Goal: Task Accomplishment & Management: Use online tool/utility

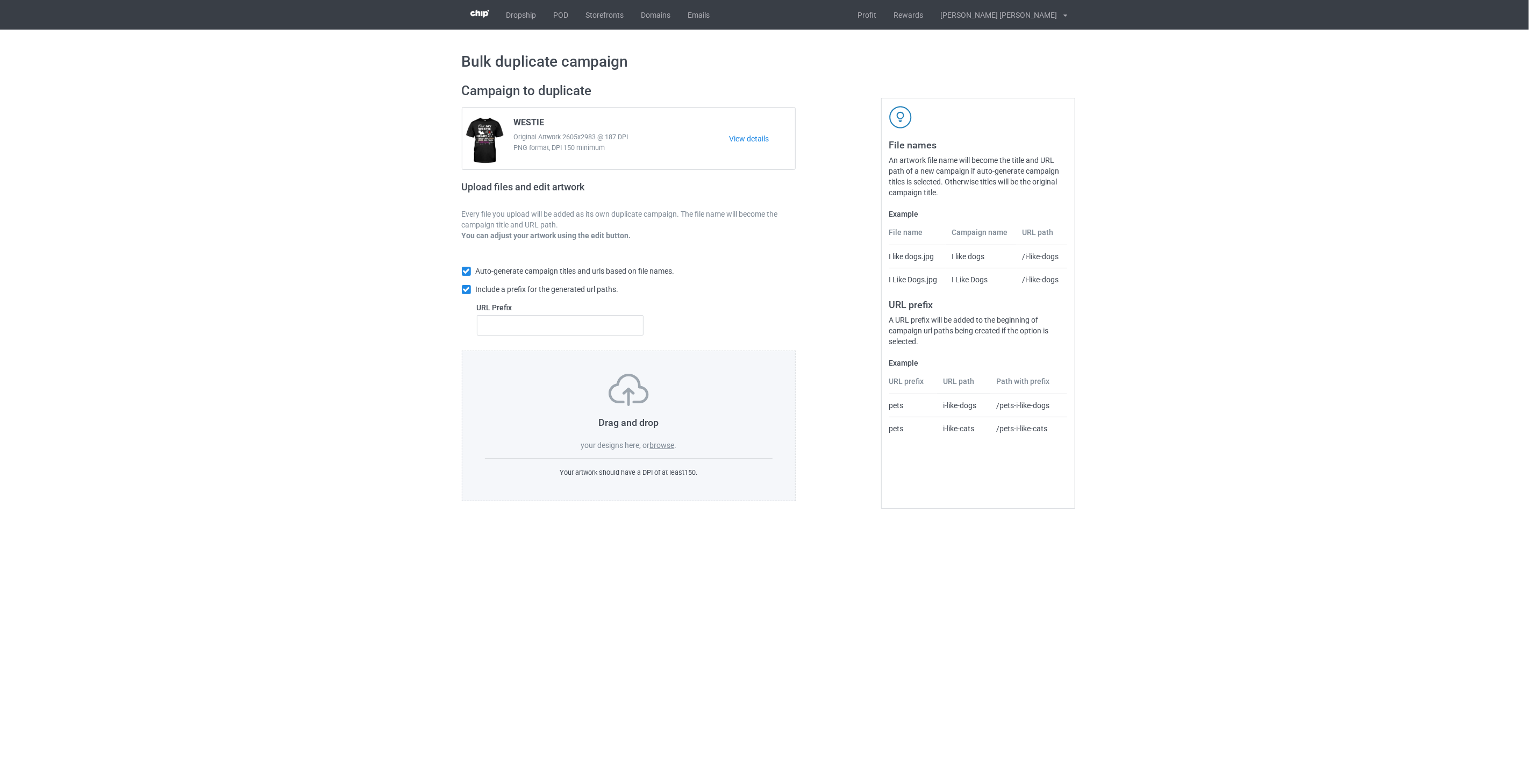
click at [664, 447] on label "browse" at bounding box center [662, 445] width 25 height 8
click at [0, 0] on input "browse" at bounding box center [0, 0] width 0 height 0
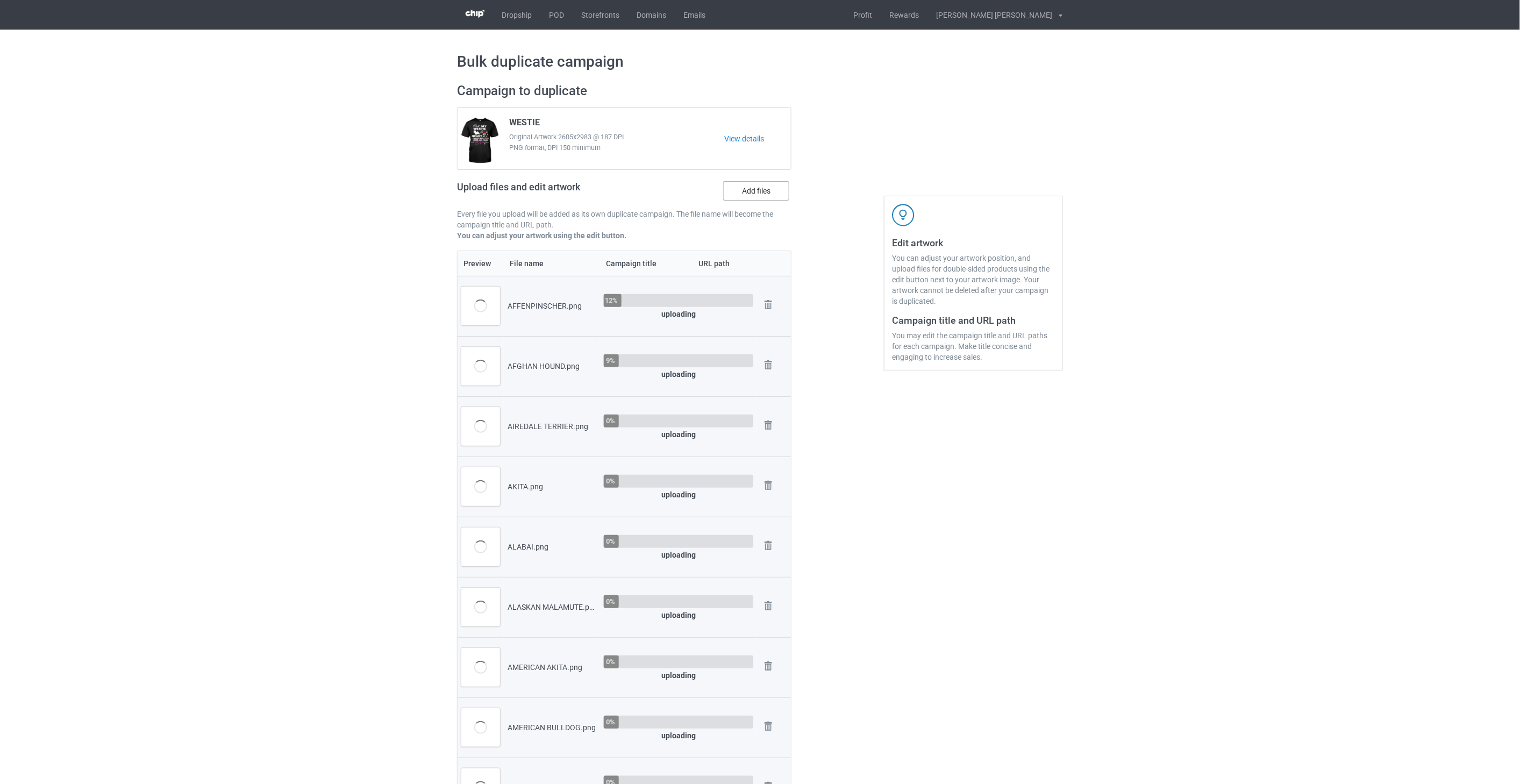
click at [750, 191] on label "Add files" at bounding box center [756, 191] width 66 height 20
click at [0, 0] on input "Add files" at bounding box center [0, 0] width 0 height 0
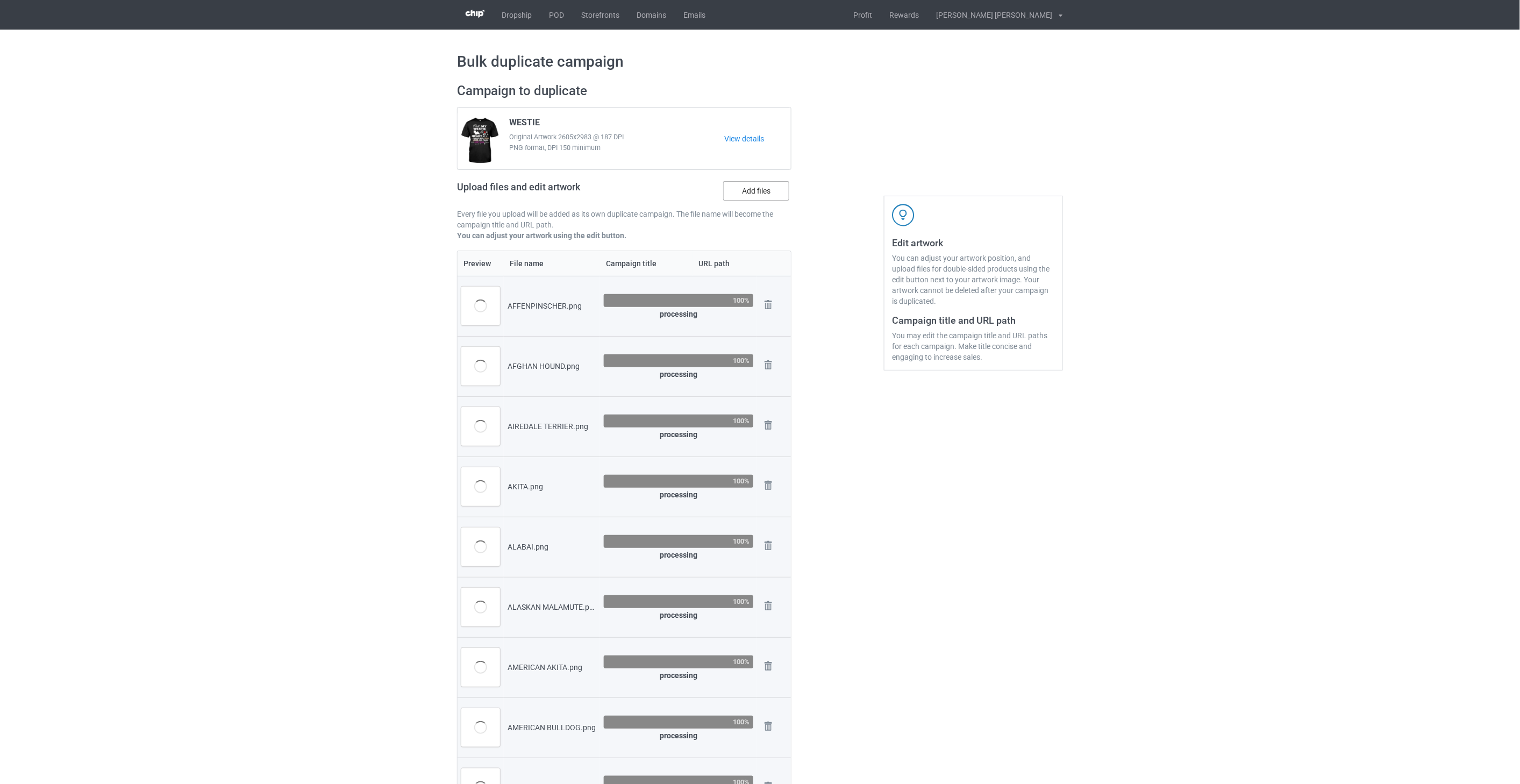
click at [761, 191] on label "Add files" at bounding box center [756, 191] width 66 height 20
click at [0, 0] on input "Add files" at bounding box center [0, 0] width 0 height 0
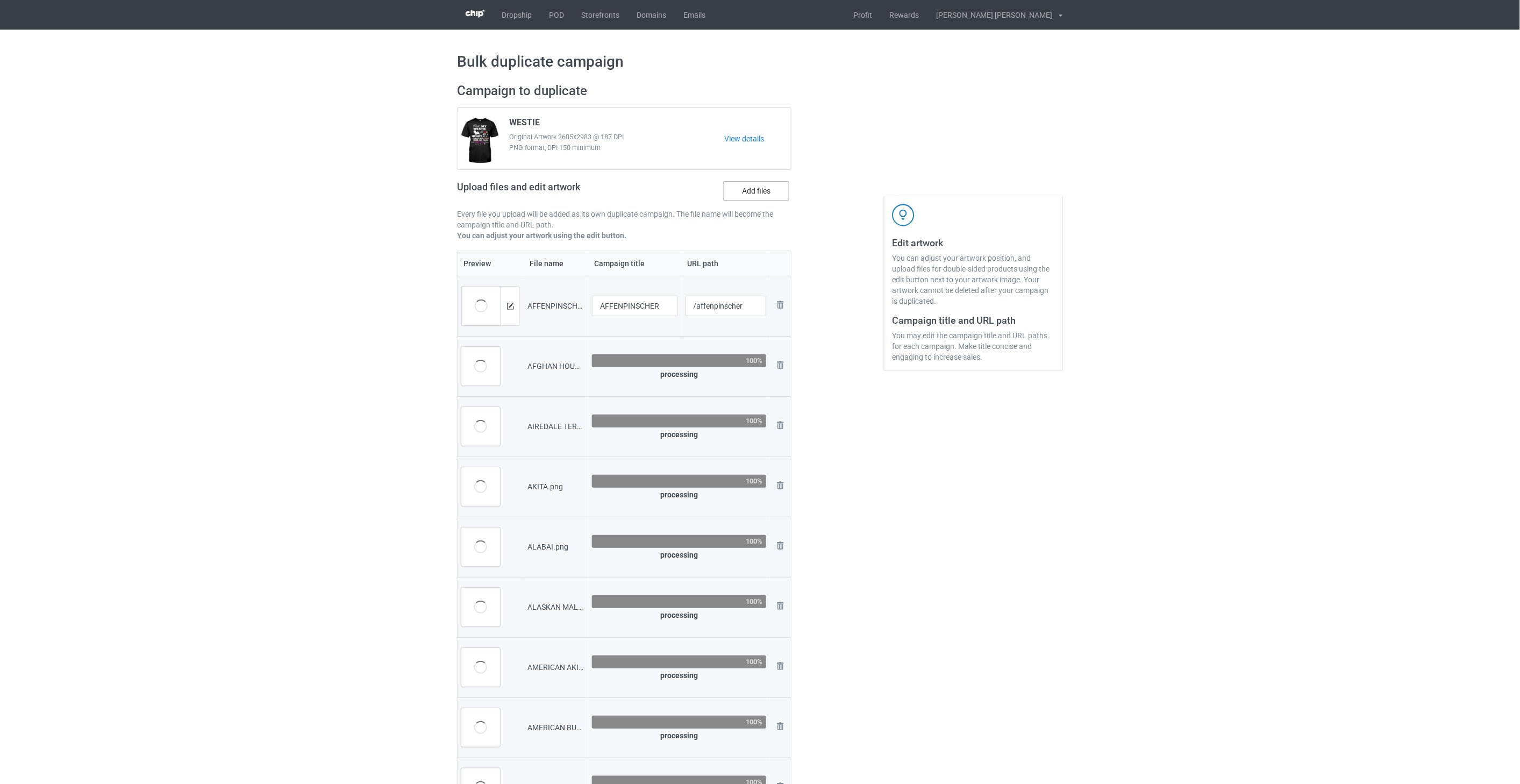
click at [757, 191] on label "Add files" at bounding box center [756, 191] width 66 height 20
click at [0, 0] on input "Add files" at bounding box center [0, 0] width 0 height 0
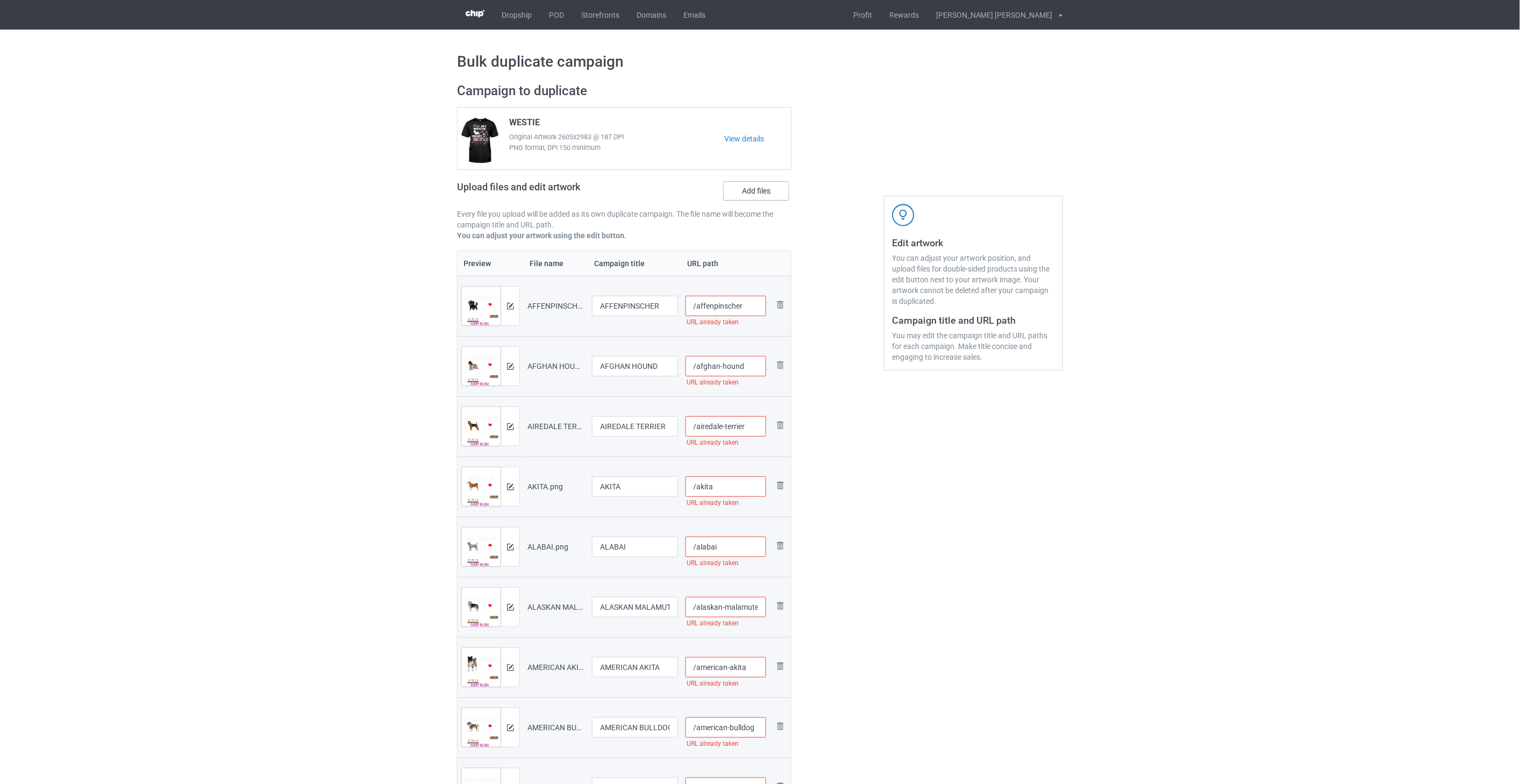
click at [760, 189] on label "Add files" at bounding box center [756, 191] width 66 height 20
click at [0, 0] on input "Add files" at bounding box center [0, 0] width 0 height 0
click at [750, 304] on input "/affenpinscher" at bounding box center [726, 306] width 81 height 20
drag, startPoint x: 760, startPoint y: 306, endPoint x: 740, endPoint y: 307, distance: 20.0
click at [740, 307] on input "/affenpinscher-fir" at bounding box center [726, 306] width 81 height 20
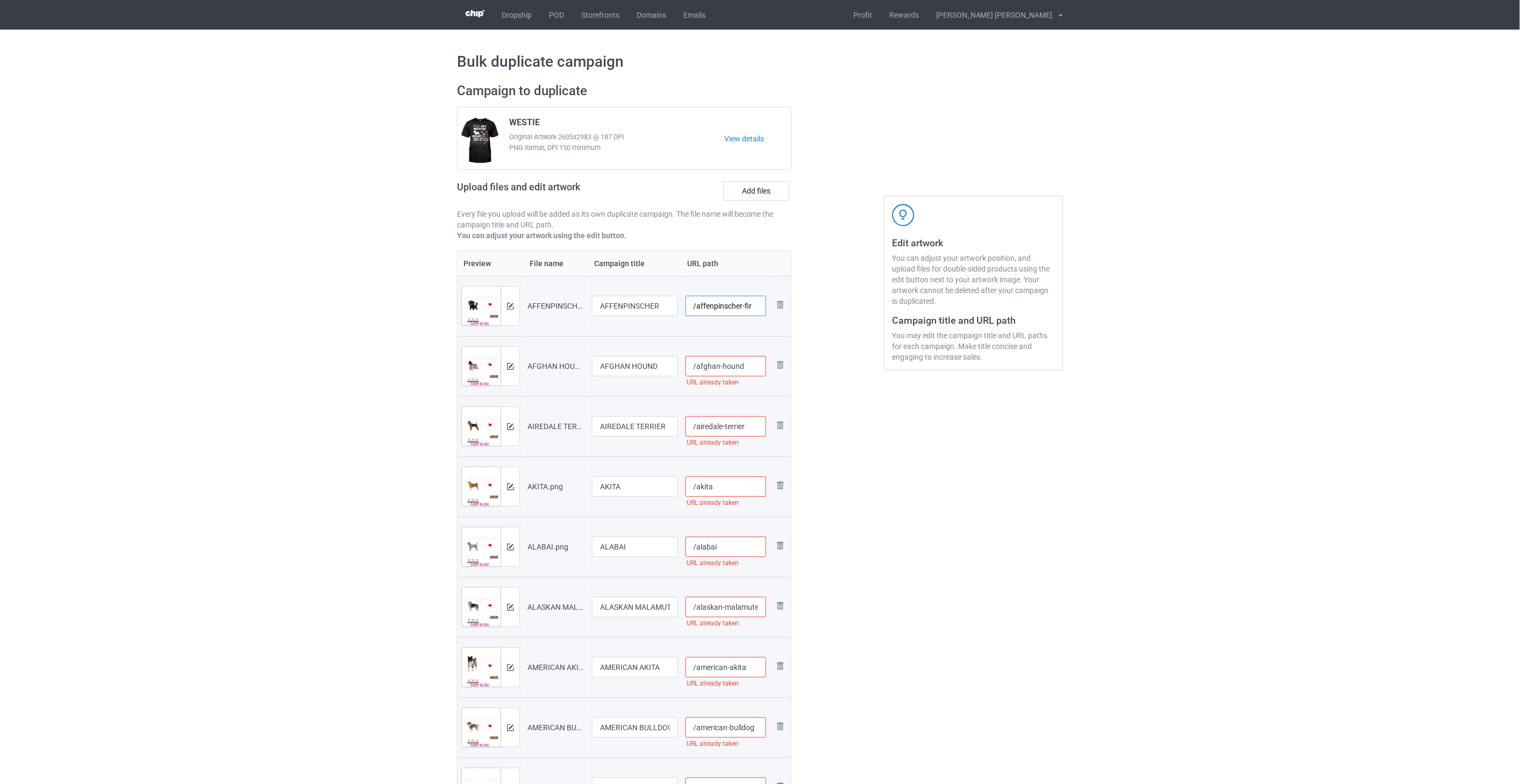
type input "/affenpinscher-fir"
click at [754, 366] on input "/afghan-hound" at bounding box center [726, 366] width 81 height 20
paste input "-fir"
type input "/afghan-hound-fir"
click at [753, 428] on input "/airedale-terrier" at bounding box center [726, 426] width 81 height 20
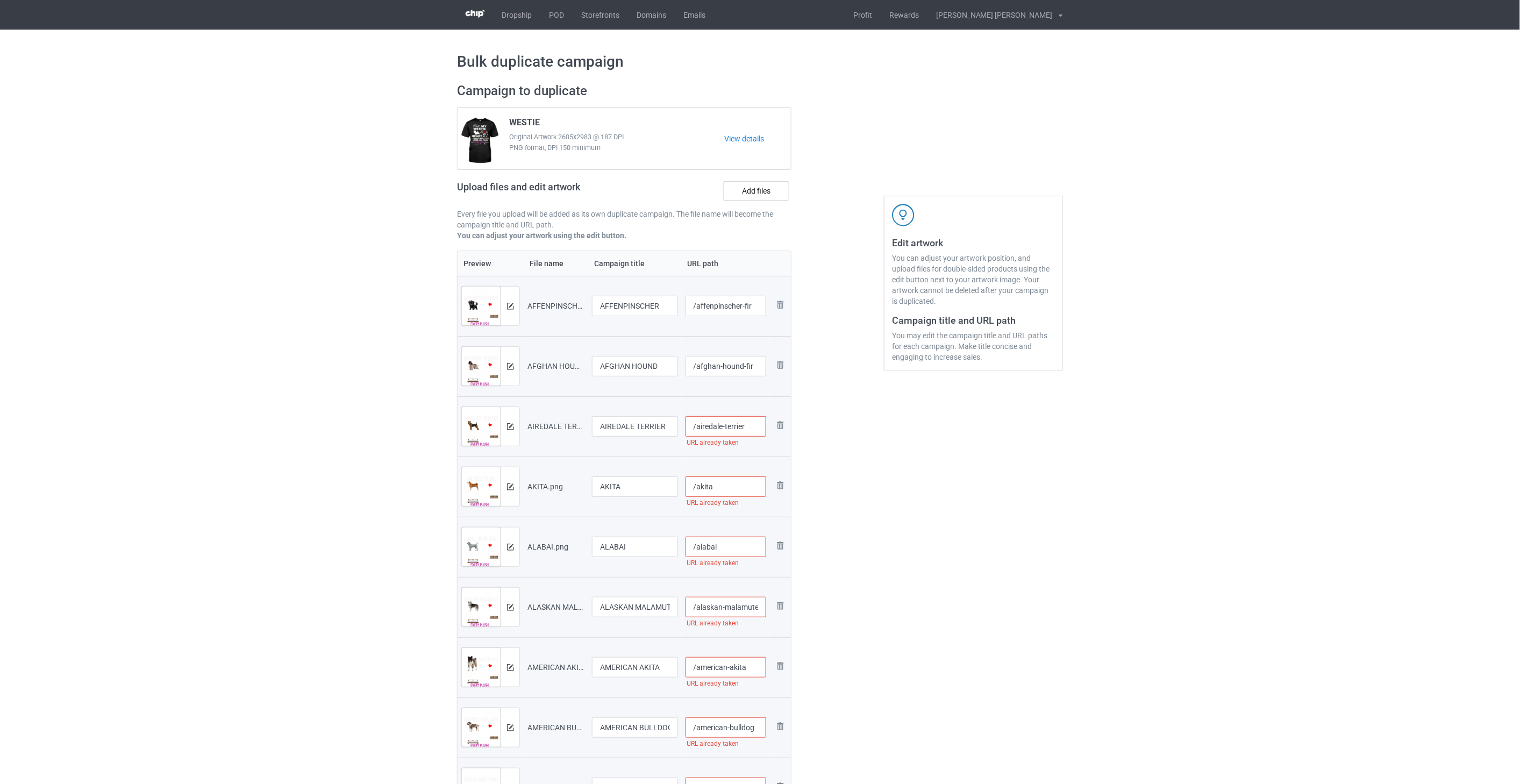
paste input "-fir"
type input "/airedale-terrier-fir"
click at [740, 485] on input "/akita" at bounding box center [726, 487] width 81 height 20
paste input "-fir"
click at [729, 550] on input "/alabai" at bounding box center [726, 547] width 81 height 20
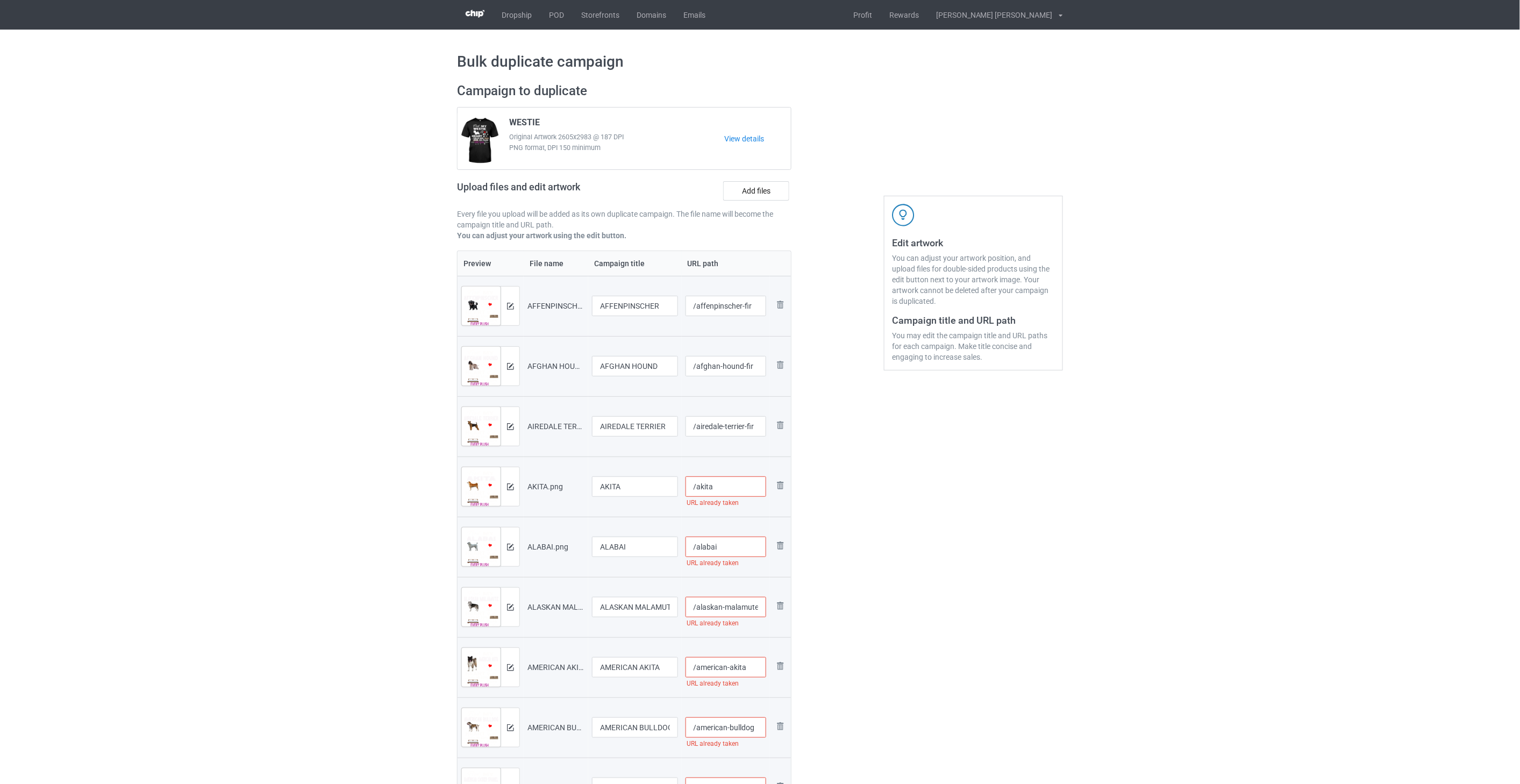
type input "/akita-fir"
paste input "-fir"
type input "/alabai-fir"
click at [760, 428] on input "/airedale-terrier-fir" at bounding box center [726, 426] width 81 height 20
type input "/airedale-terrier-fir"
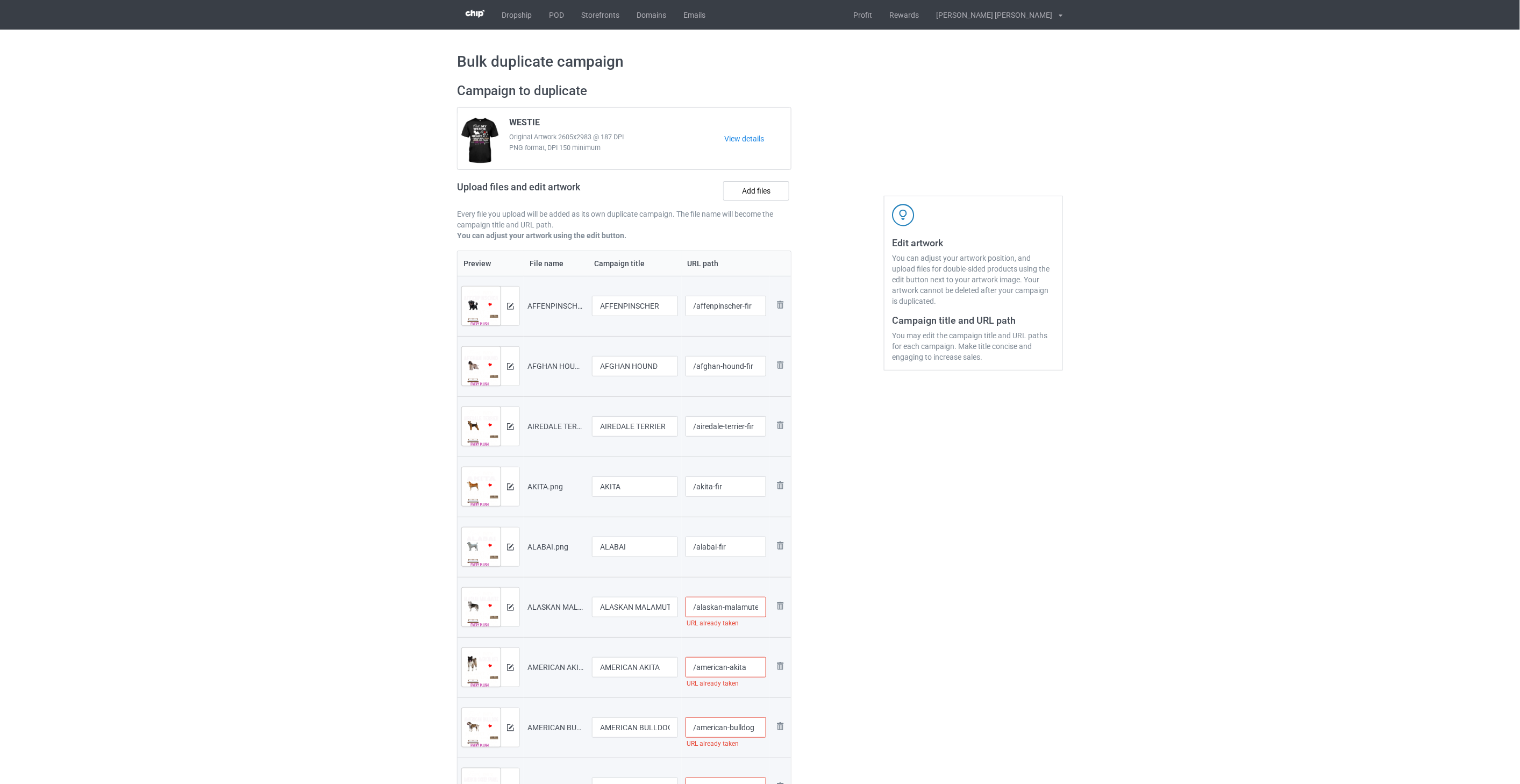
click at [740, 604] on input "/alaskan-malamute" at bounding box center [726, 607] width 81 height 20
paste input "-fir"
type input "/alaskan-malamute-fir"
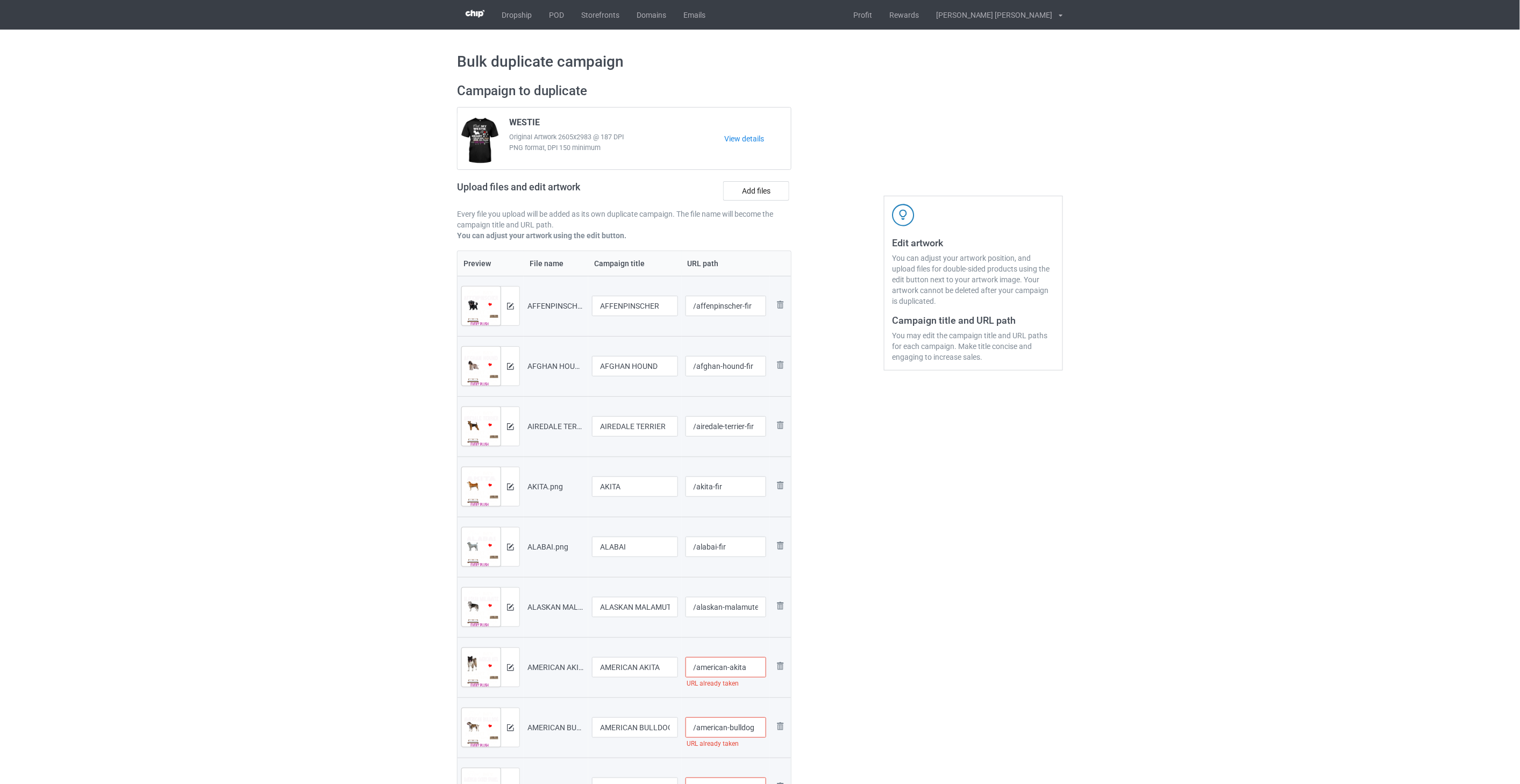
click at [756, 671] on input "/american-akita" at bounding box center [726, 667] width 81 height 20
paste input "-fir"
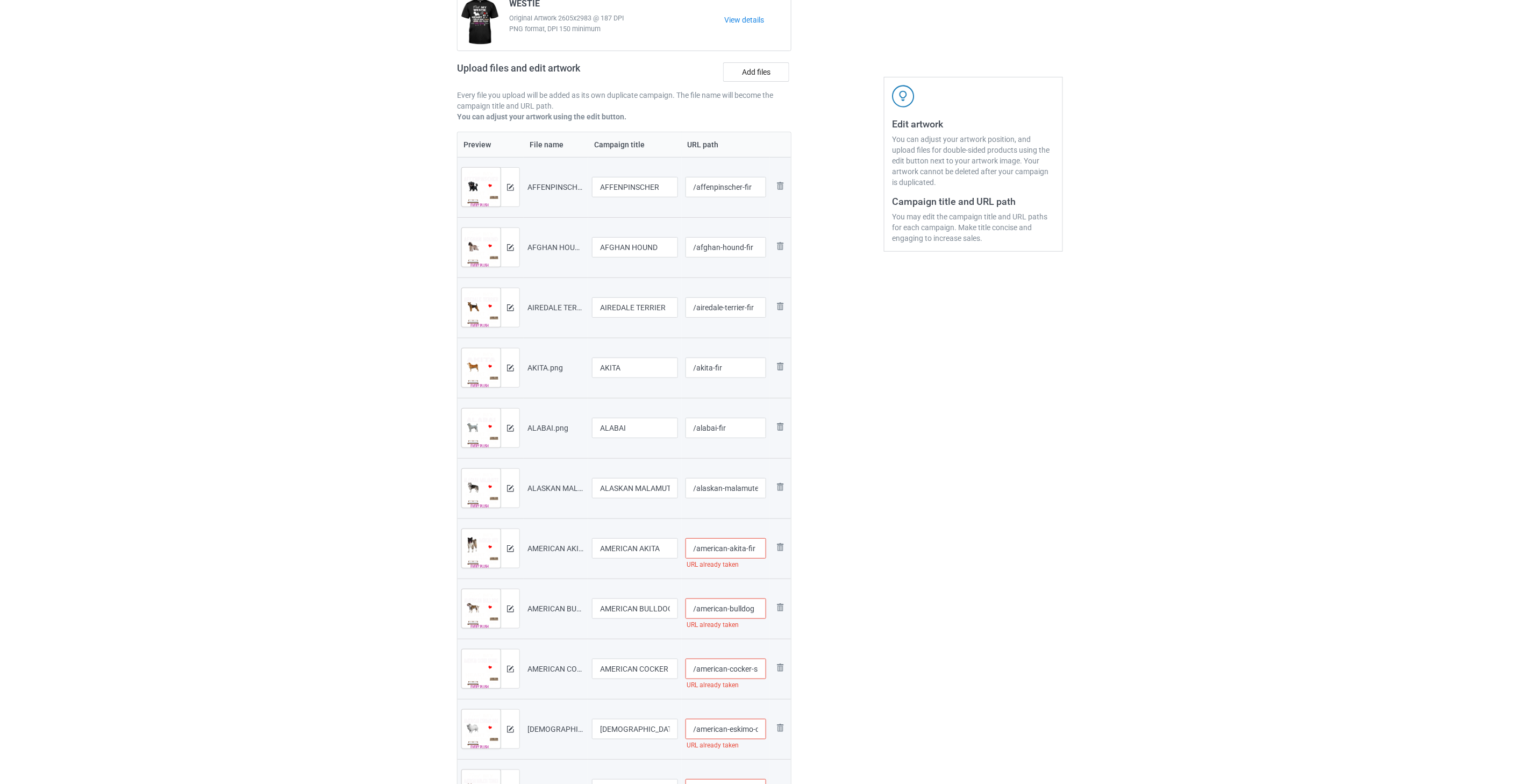
scroll to position [119, 0]
type input "/american-akita-fir"
click at [759, 609] on input "/american-bulldog" at bounding box center [726, 608] width 81 height 20
paste input "-fir"
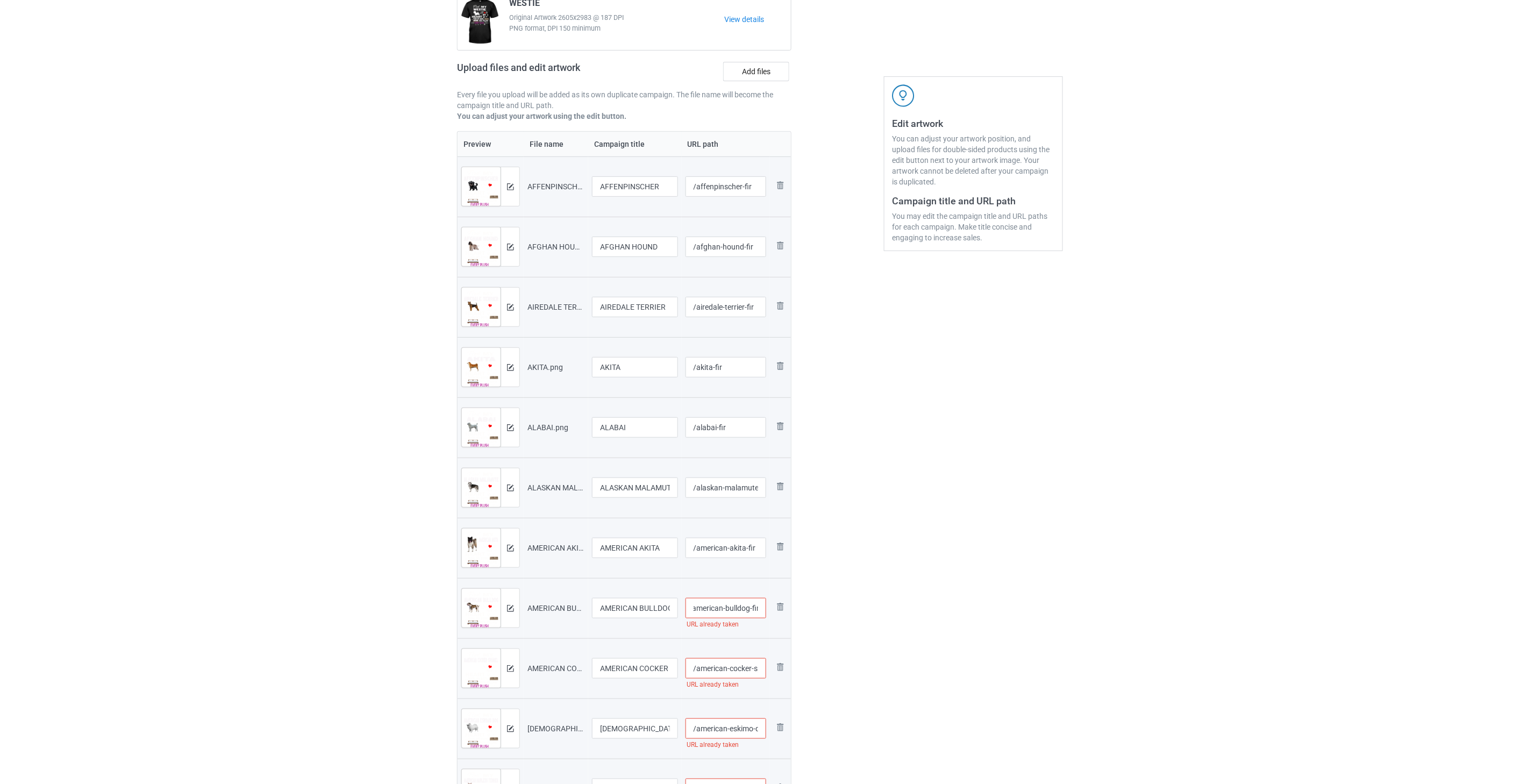
type input "/american-bulldog-fir"
click at [732, 665] on input "/american-cocker-spaniel" at bounding box center [726, 668] width 81 height 20
paste input "-fir"
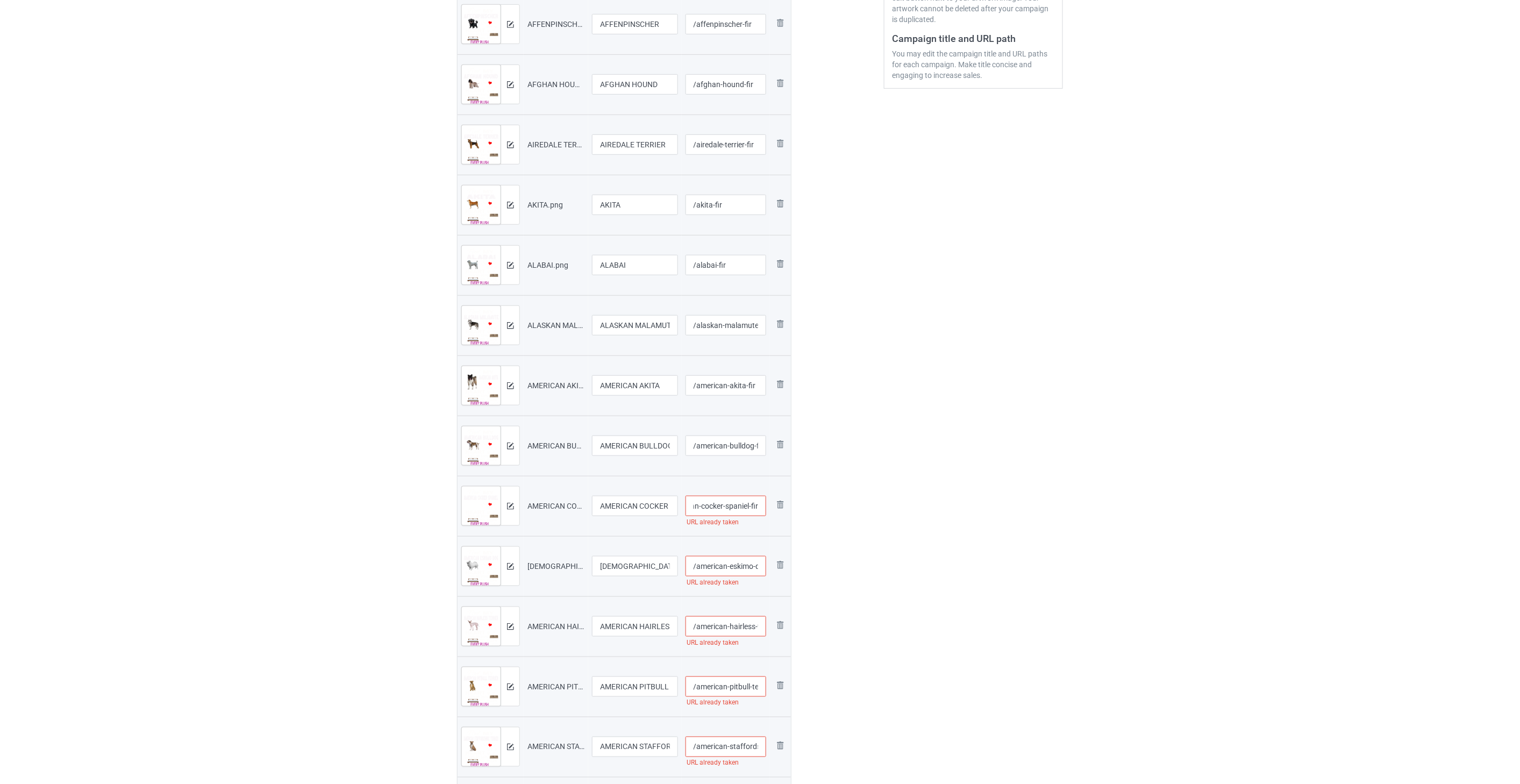
scroll to position [299, 0]
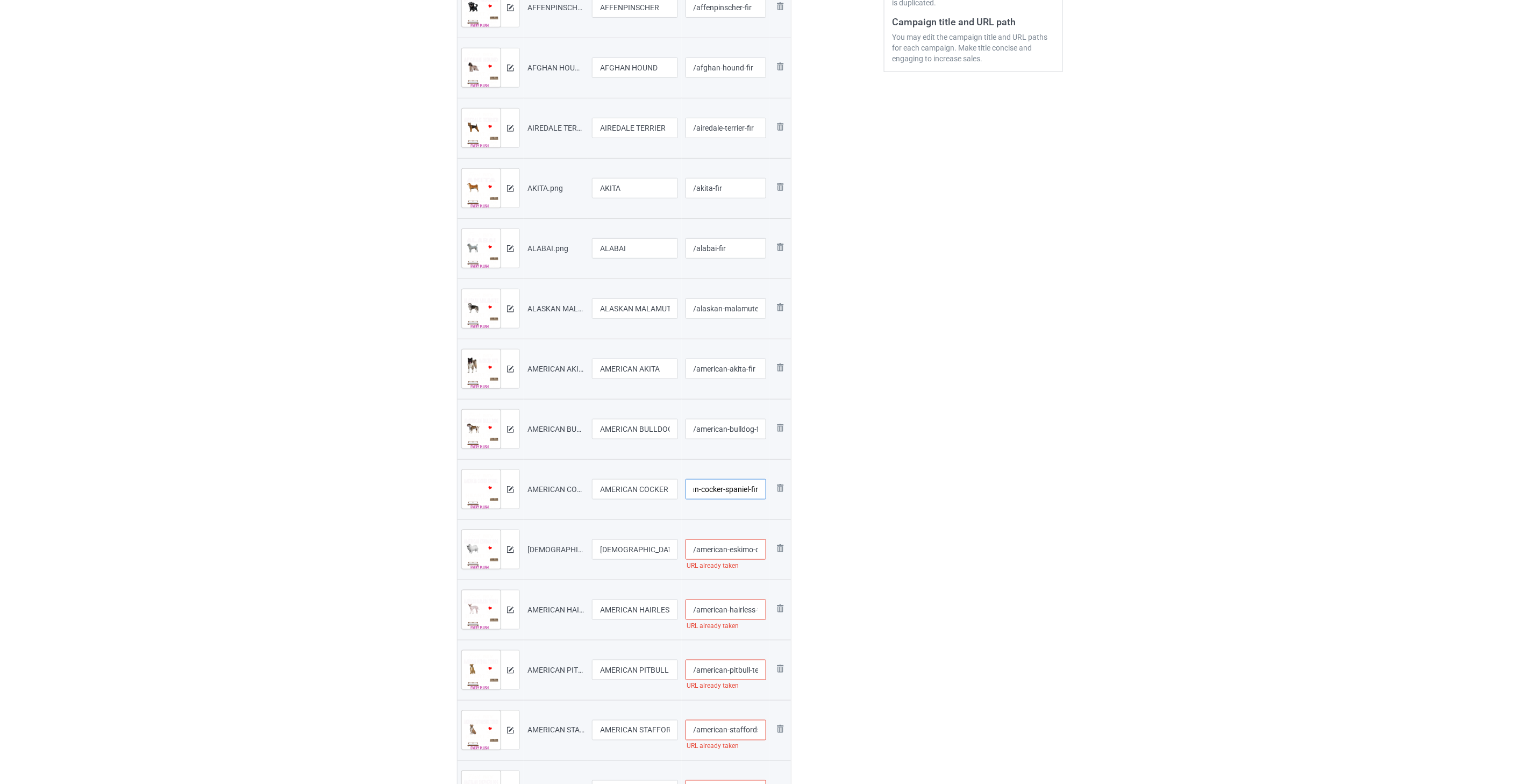
type input "/american-cocker-spaniel-fir"
click at [730, 542] on input "/american-eskimo-dog" at bounding box center [726, 549] width 81 height 20
paste input "-fir"
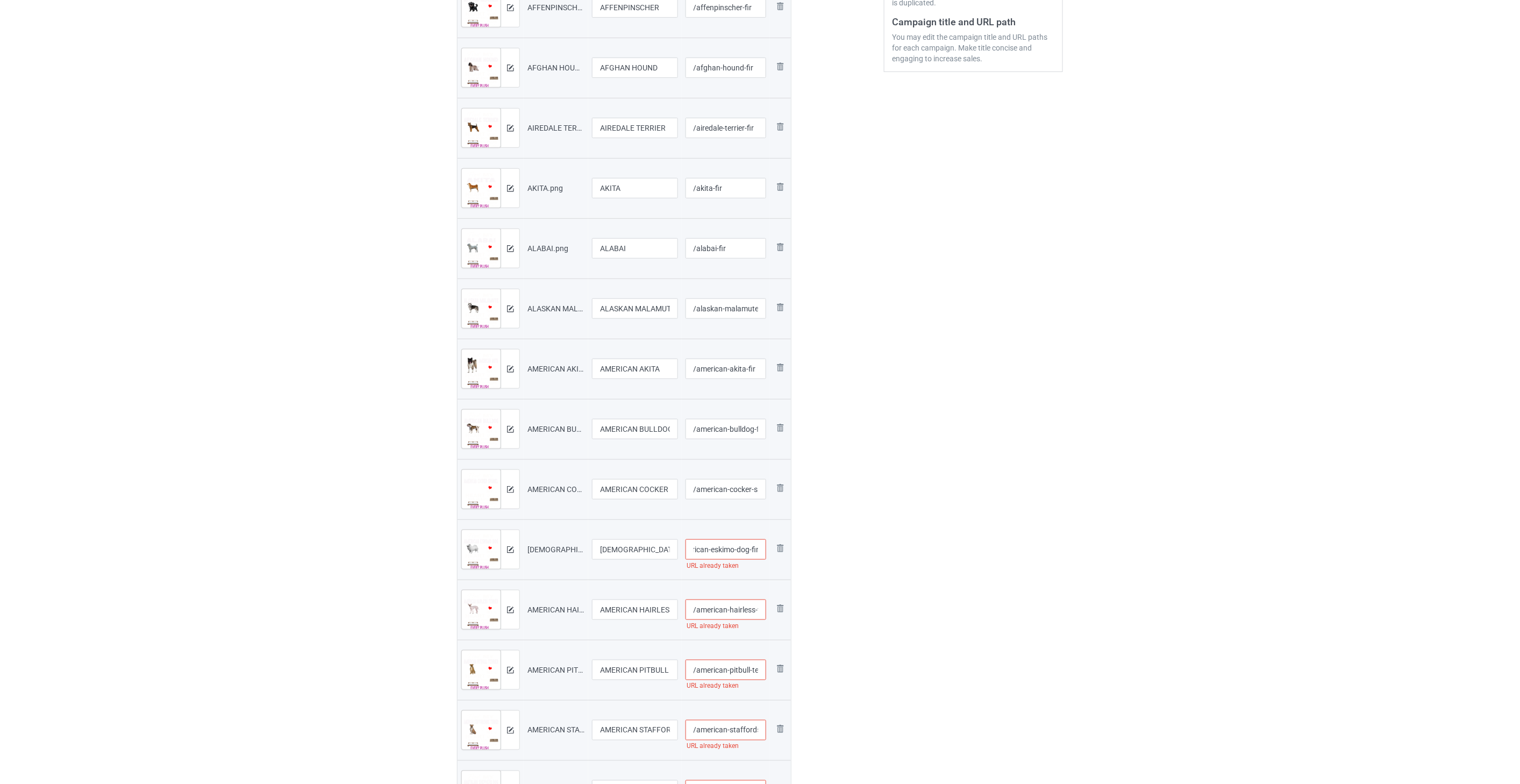
type input "/american-eskimo-dog-fir"
click at [740, 614] on input "/american-hairless-terrier" at bounding box center [726, 610] width 81 height 20
paste input "-fir"
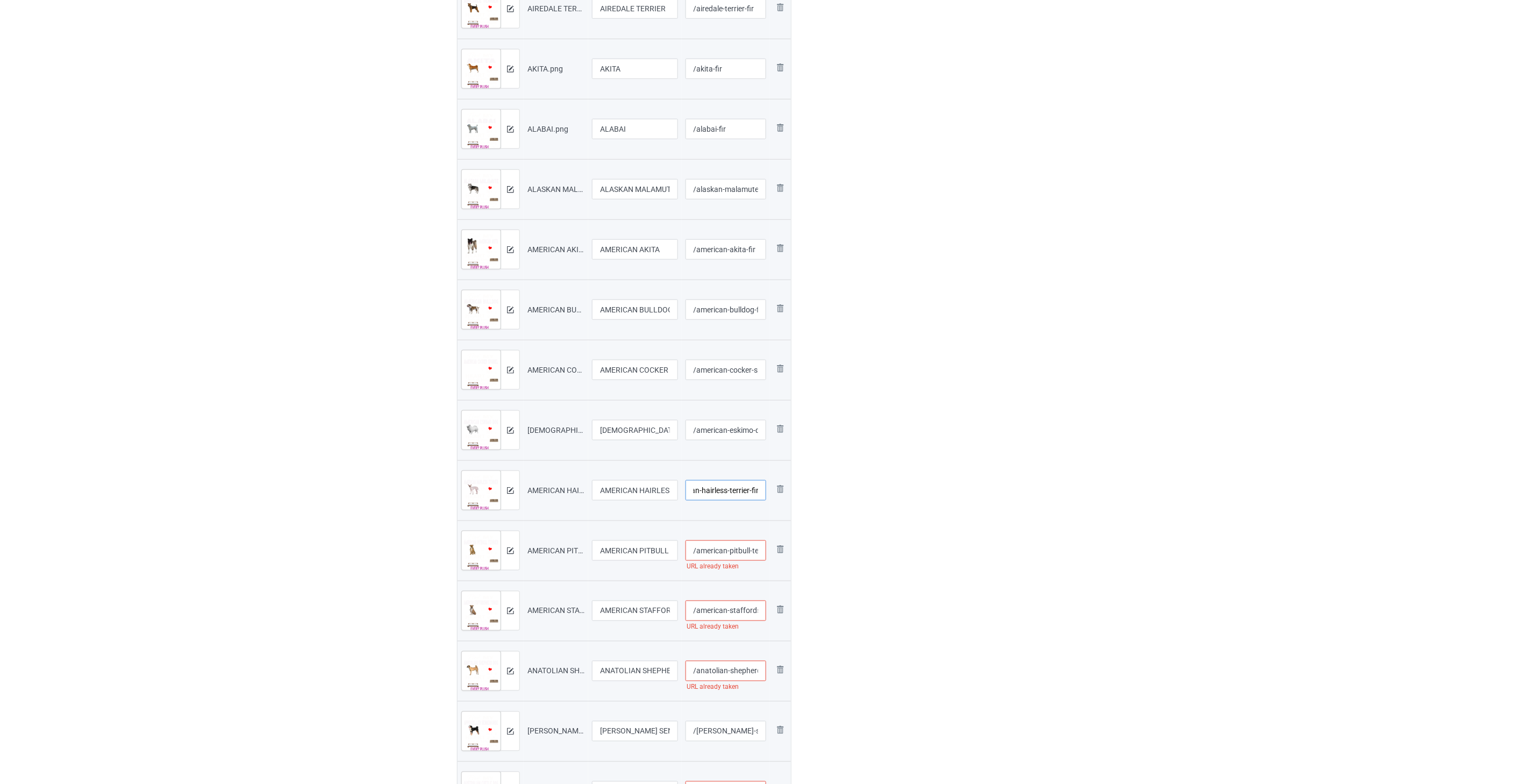
type input "/american-hairless-terrier-fir"
click at [728, 551] on input "/american-pitbull-terrier" at bounding box center [726, 550] width 81 height 20
paste input "-fir"
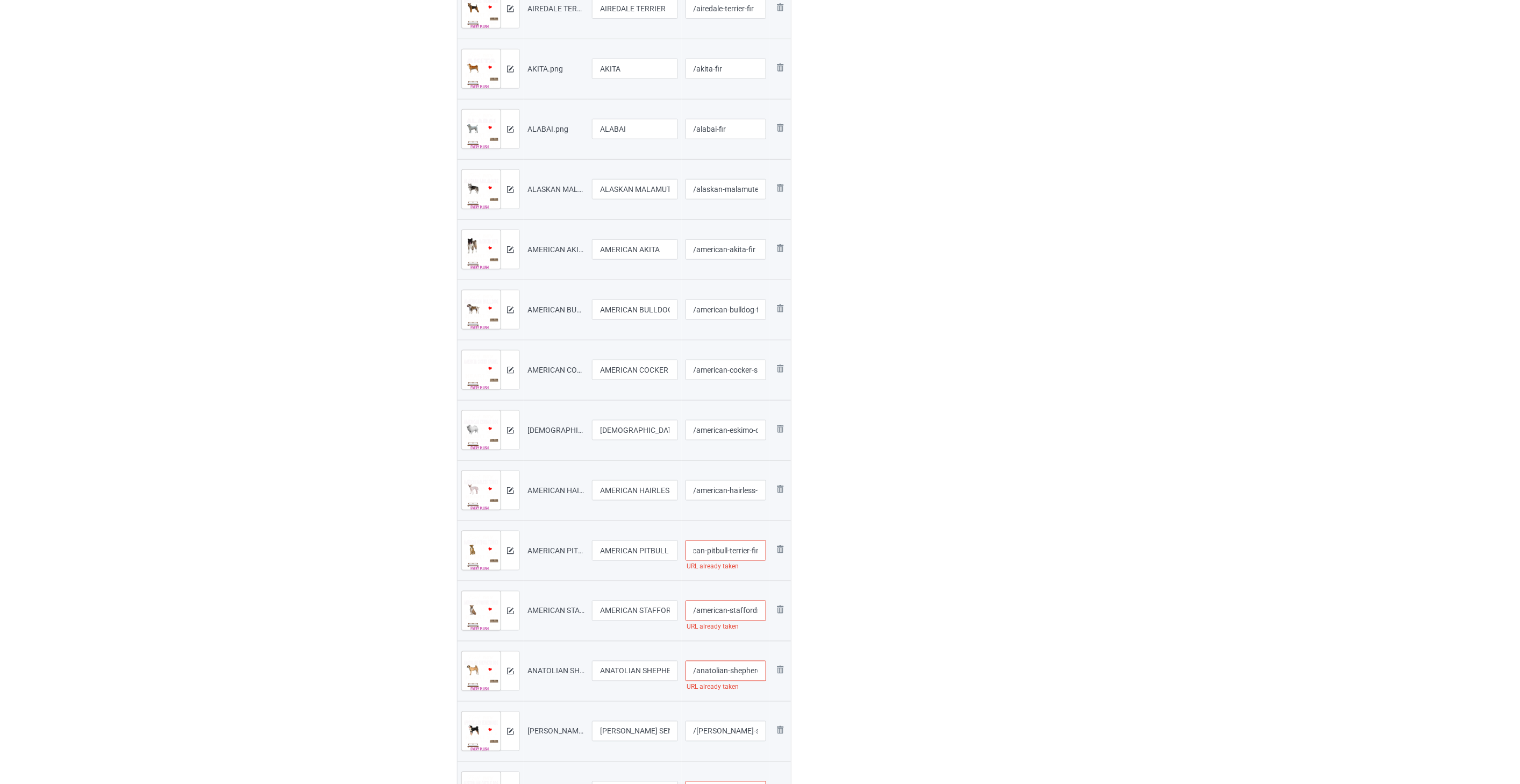
type input "/american-pitbull-terrier-fir"
click at [728, 606] on input "/american-staffordshire-terrier" at bounding box center [726, 611] width 81 height 20
paste input "-fir"
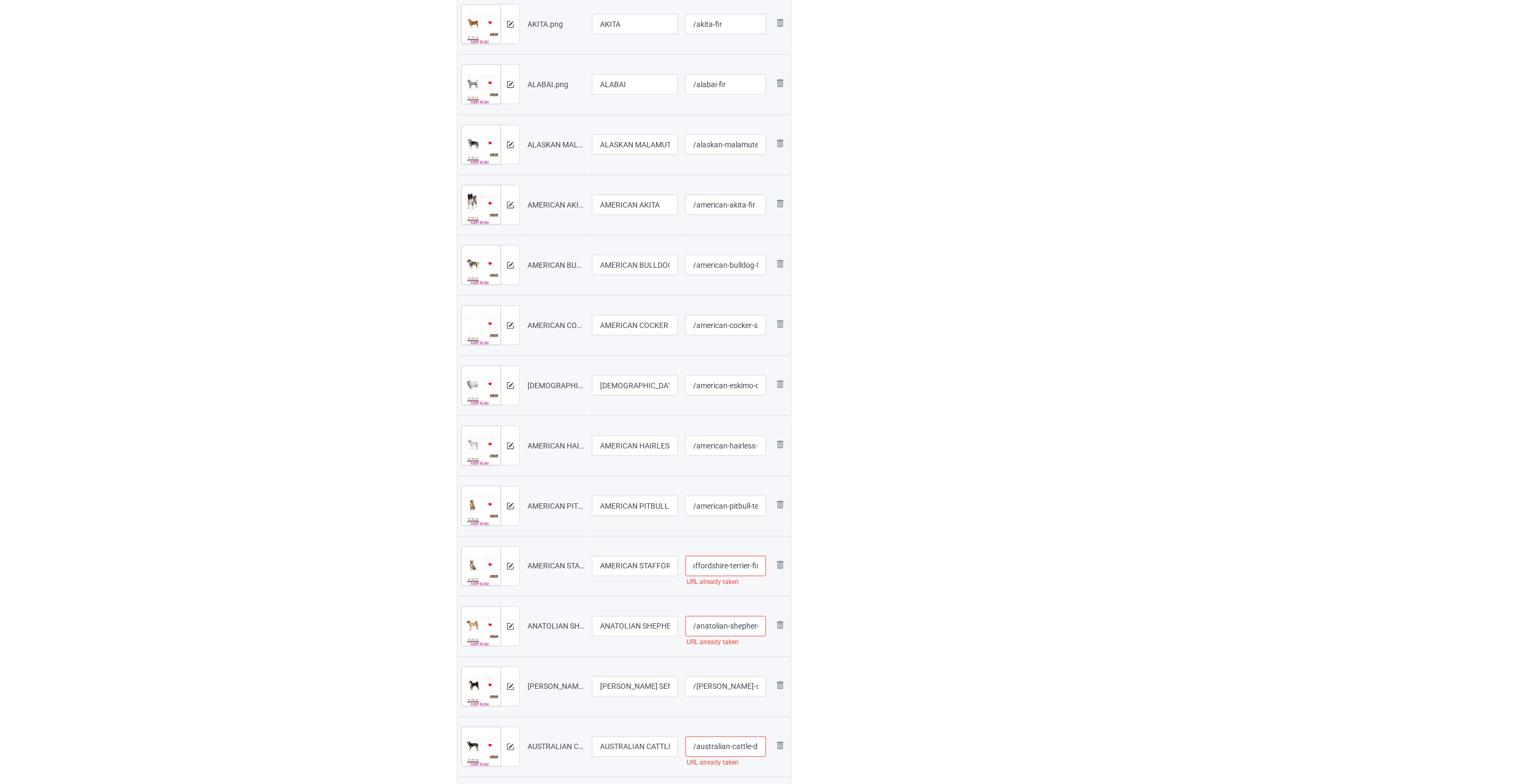
scroll to position [538, 0]
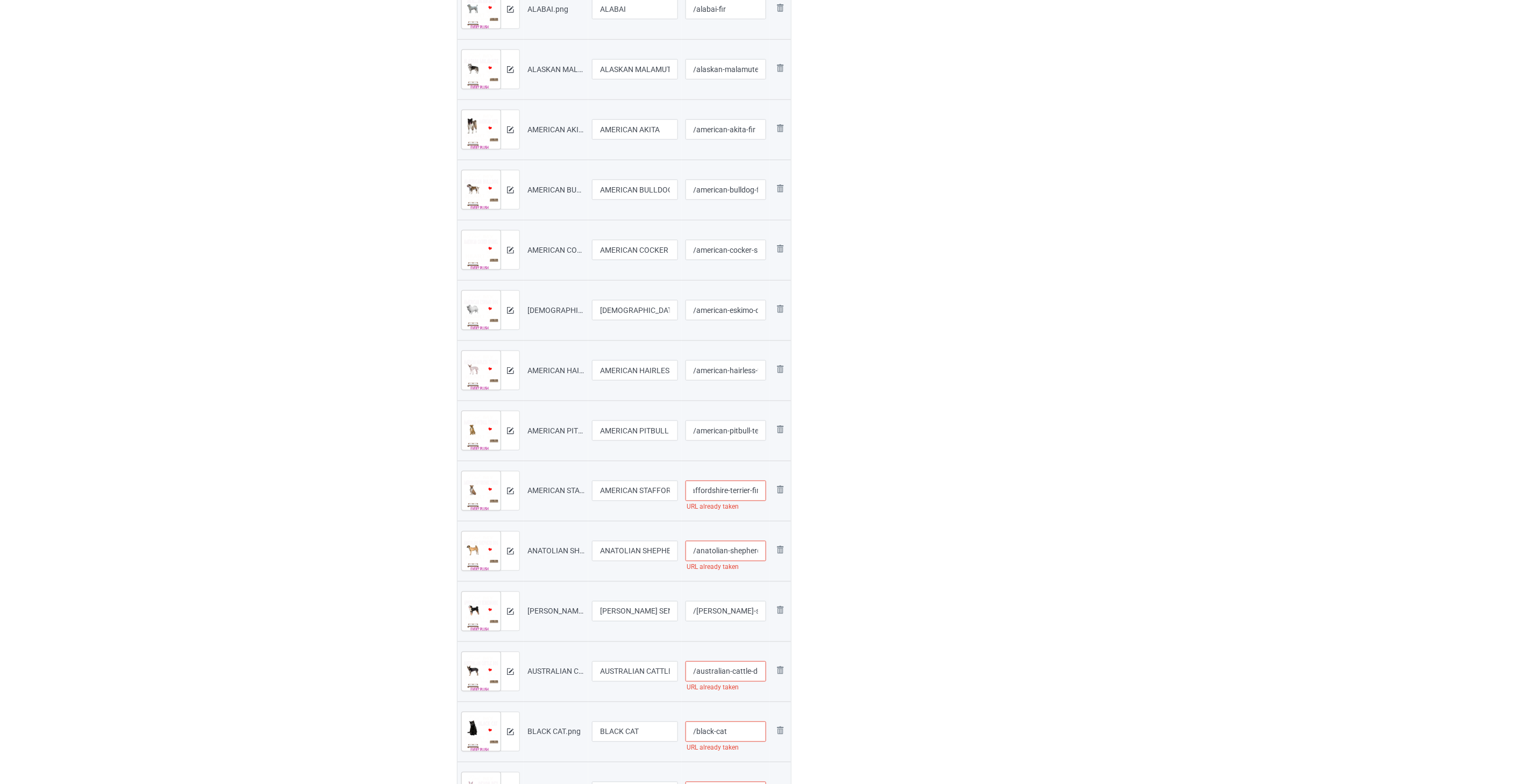
type input "/american-staffordshire-terrier-fir"
click at [728, 554] on input "/anatolian-shepherd-dog" at bounding box center [726, 551] width 81 height 20
paste input "-fir"
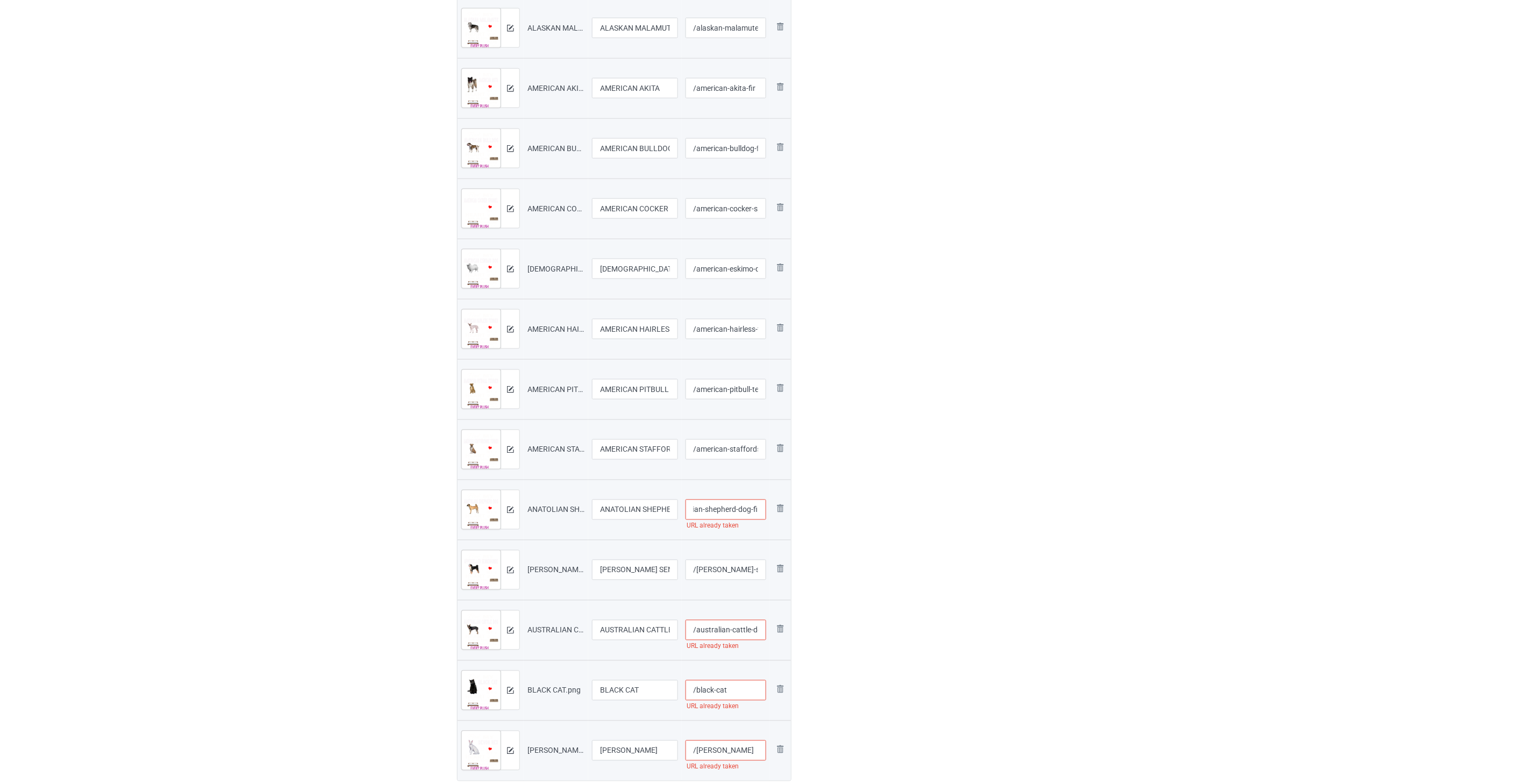
scroll to position [597, 0]
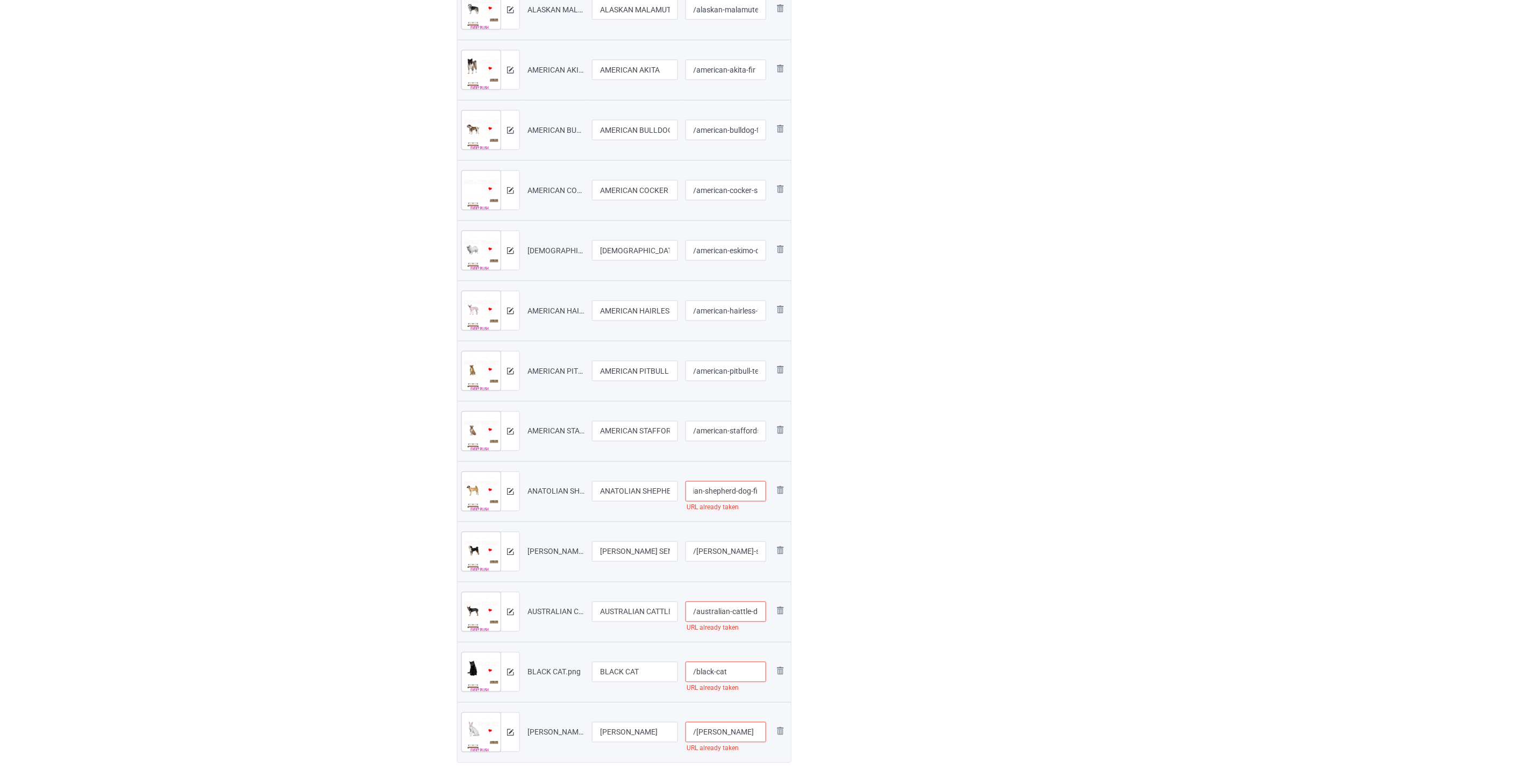
type input "/anatolian-shepherd-dog-fir"
click at [725, 551] on input "/[PERSON_NAME]-sennenhunde" at bounding box center [726, 551] width 81 height 20
paste input "-fir"
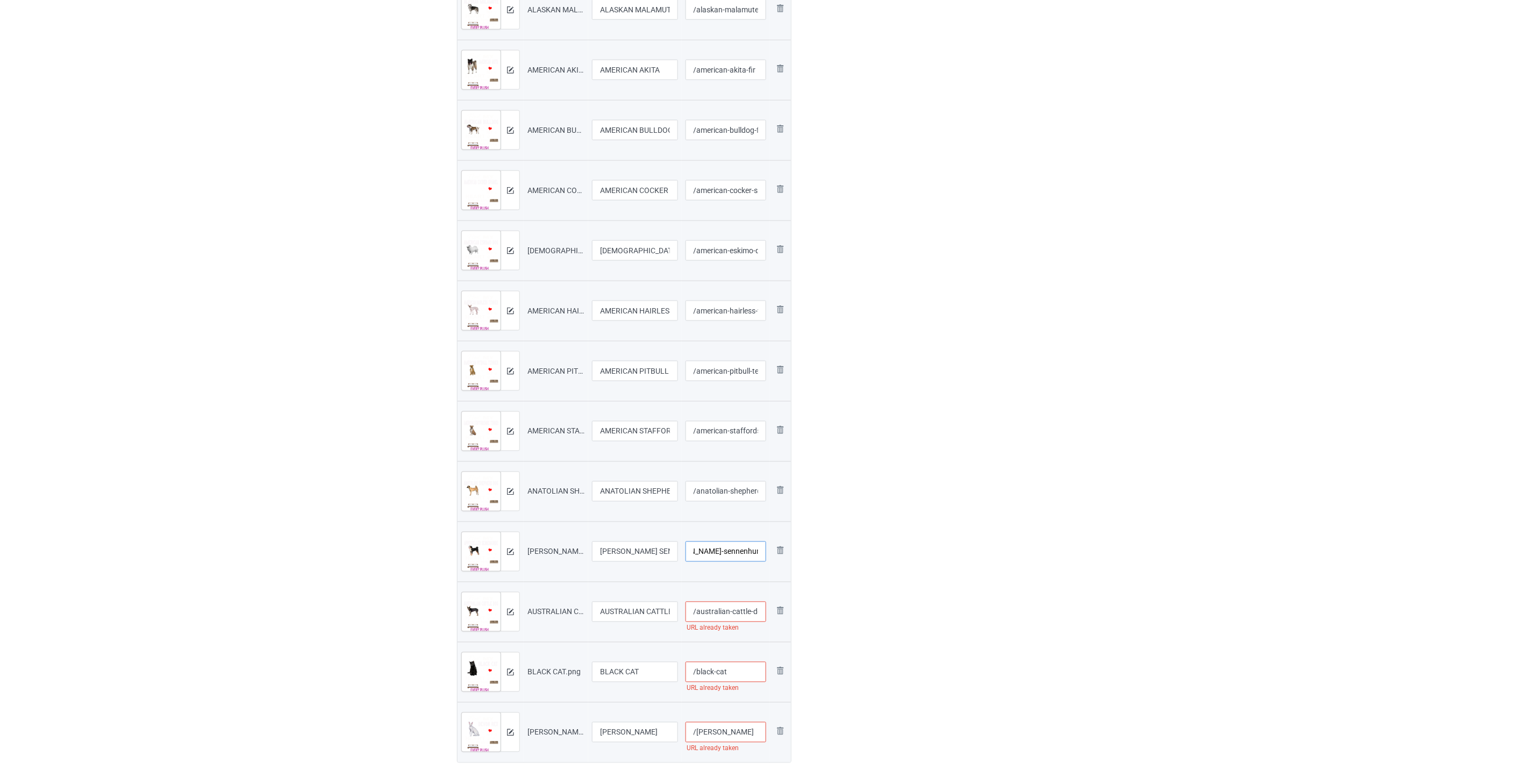
type input "/[PERSON_NAME]-sennenhunde-fir"
click at [731, 616] on input "/australian-cattle-dog" at bounding box center [726, 612] width 81 height 20
paste input "-fir"
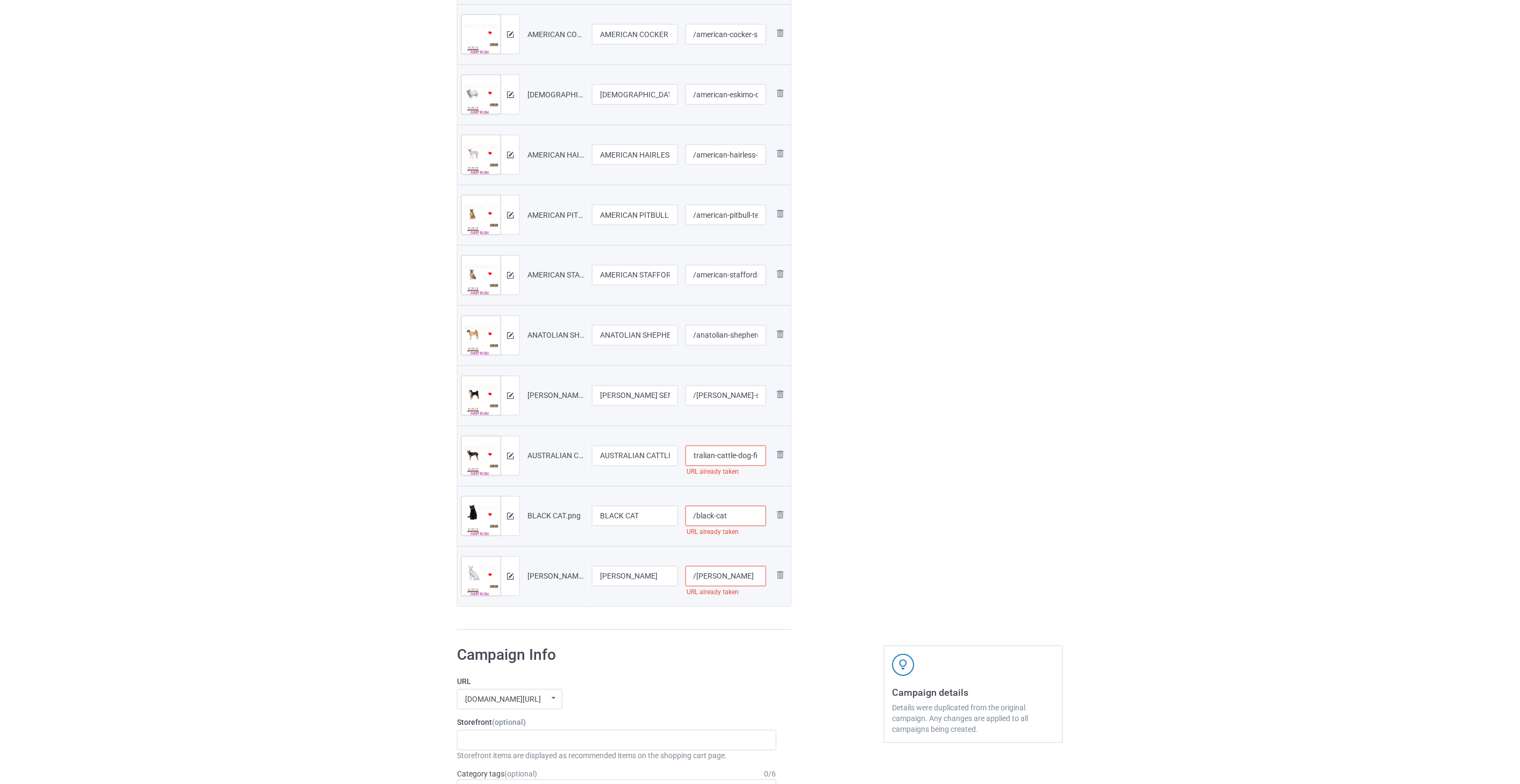
scroll to position [776, 0]
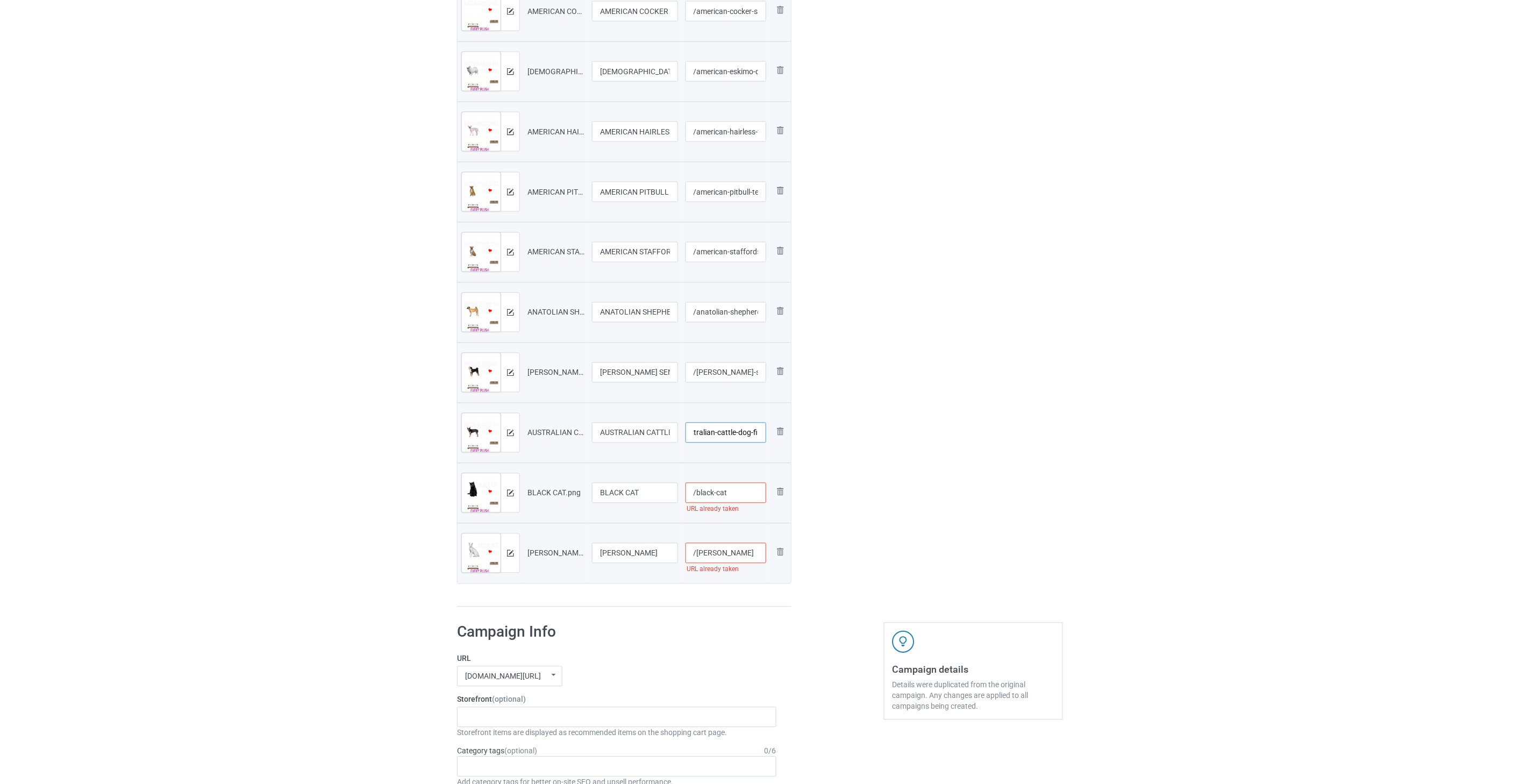
type input "/australian-cattle-dog-fir"
click at [740, 490] on input "/black-cat" at bounding box center [726, 493] width 81 height 20
paste input "-fir"
type input "/black-cat-fir"
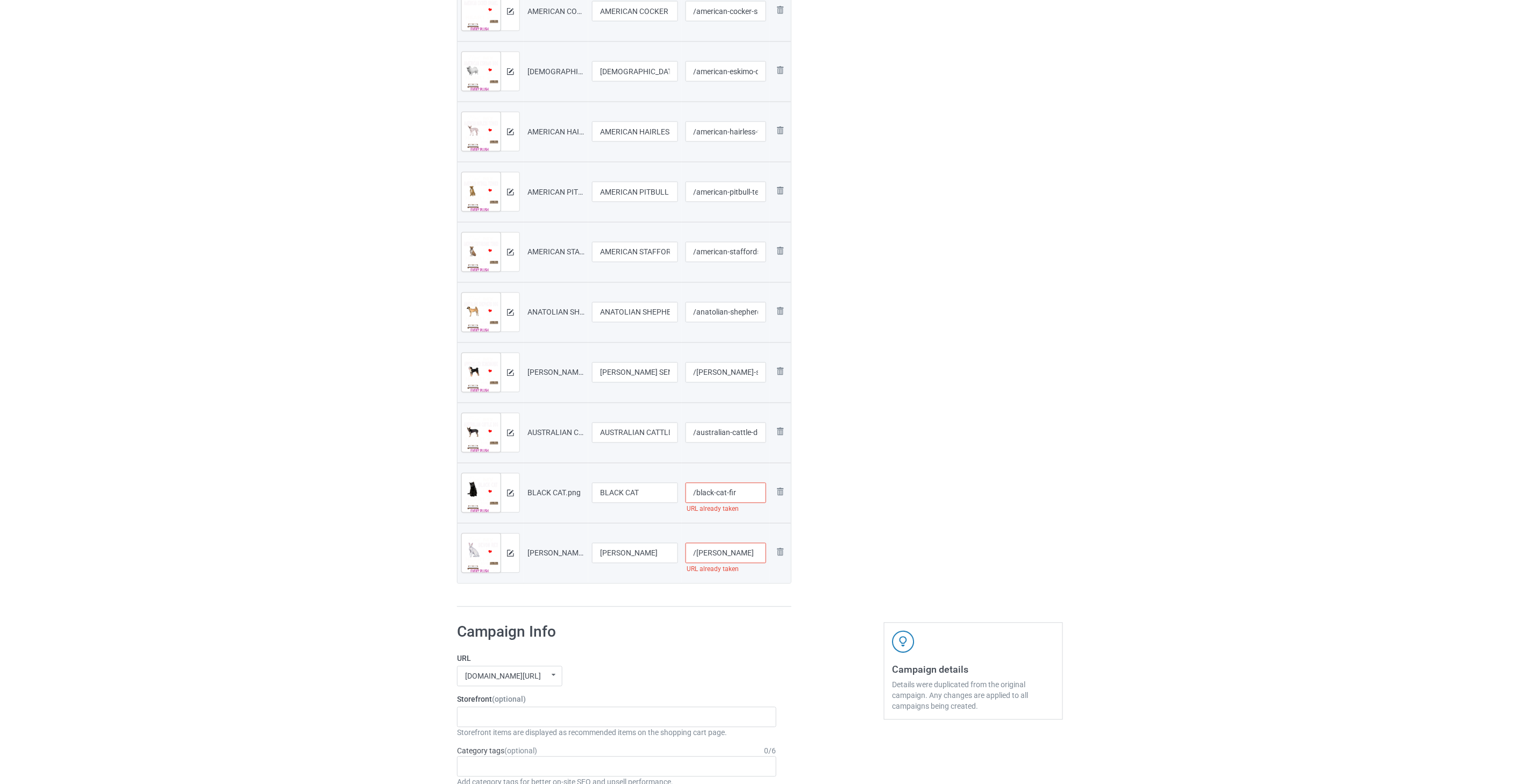
click at [741, 550] on input "/[PERSON_NAME]" at bounding box center [726, 553] width 81 height 20
paste input "-fir"
type input "/[PERSON_NAME]-fir"
click at [744, 488] on input "/black-cat-fir" at bounding box center [726, 493] width 81 height 20
type input "/black-cat-fir"
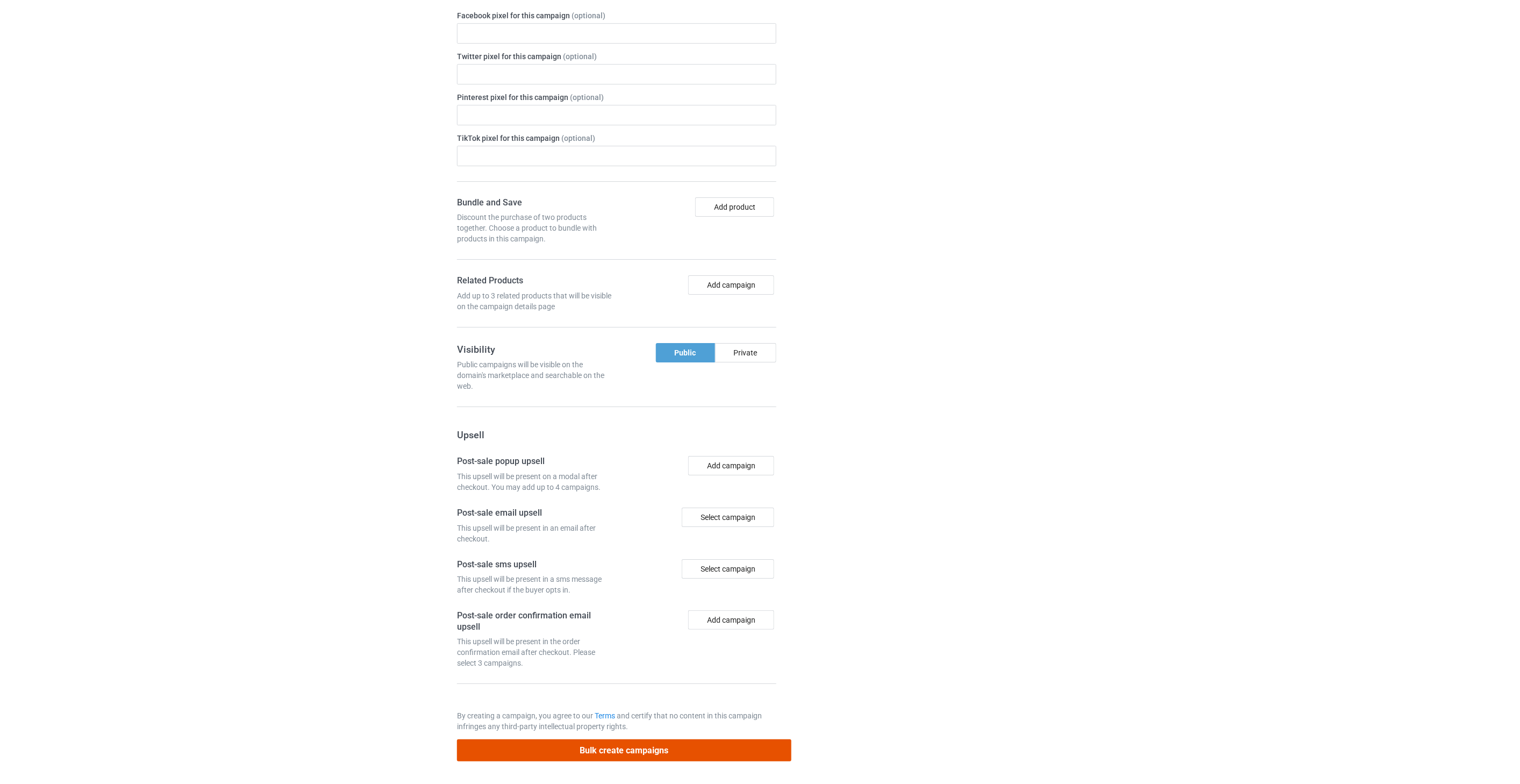
click at [702, 750] on button "Bulk create campaigns" at bounding box center [624, 750] width 334 height 22
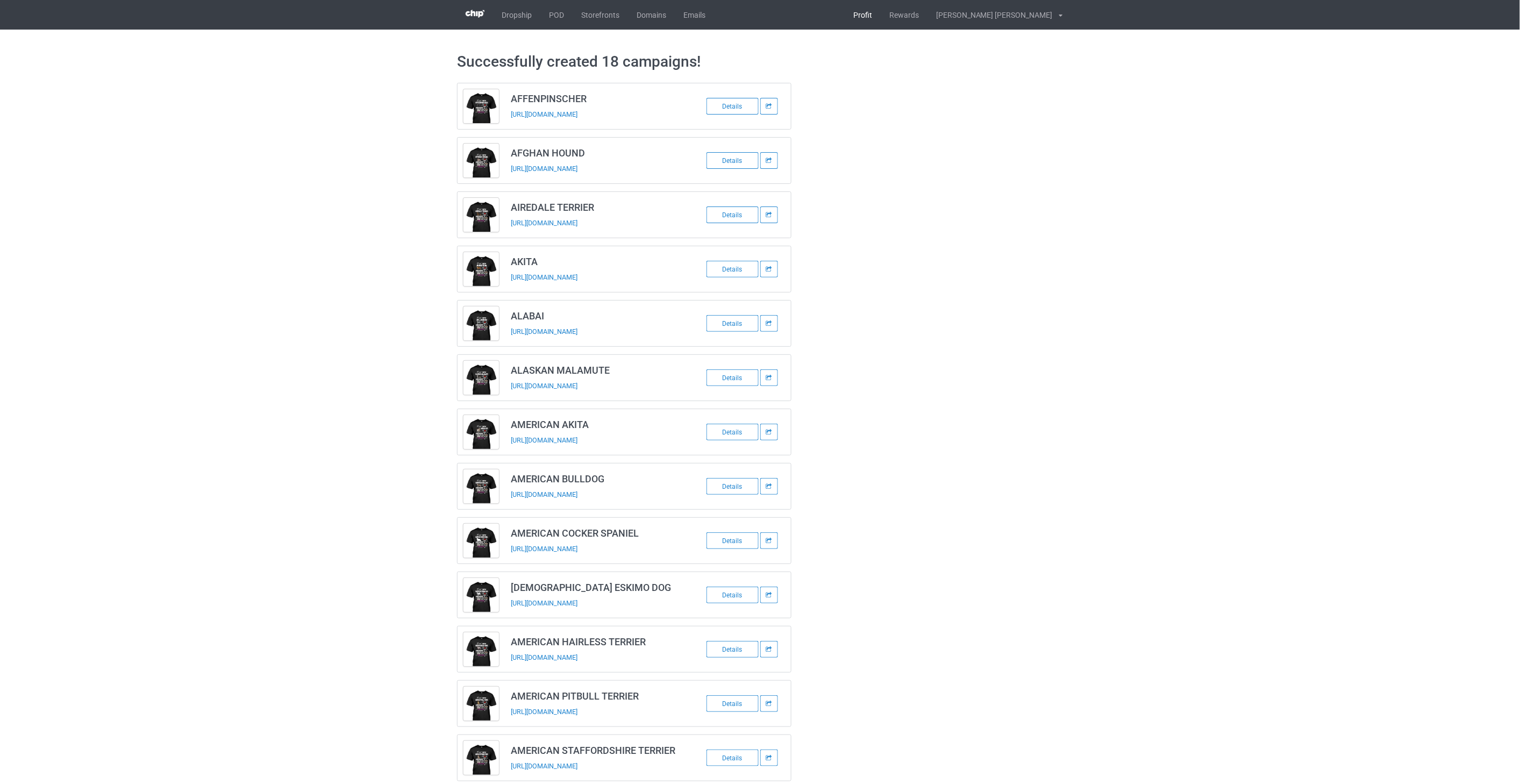
click at [881, 16] on link "Profit" at bounding box center [862, 15] width 36 height 30
